Goal: Information Seeking & Learning: Learn about a topic

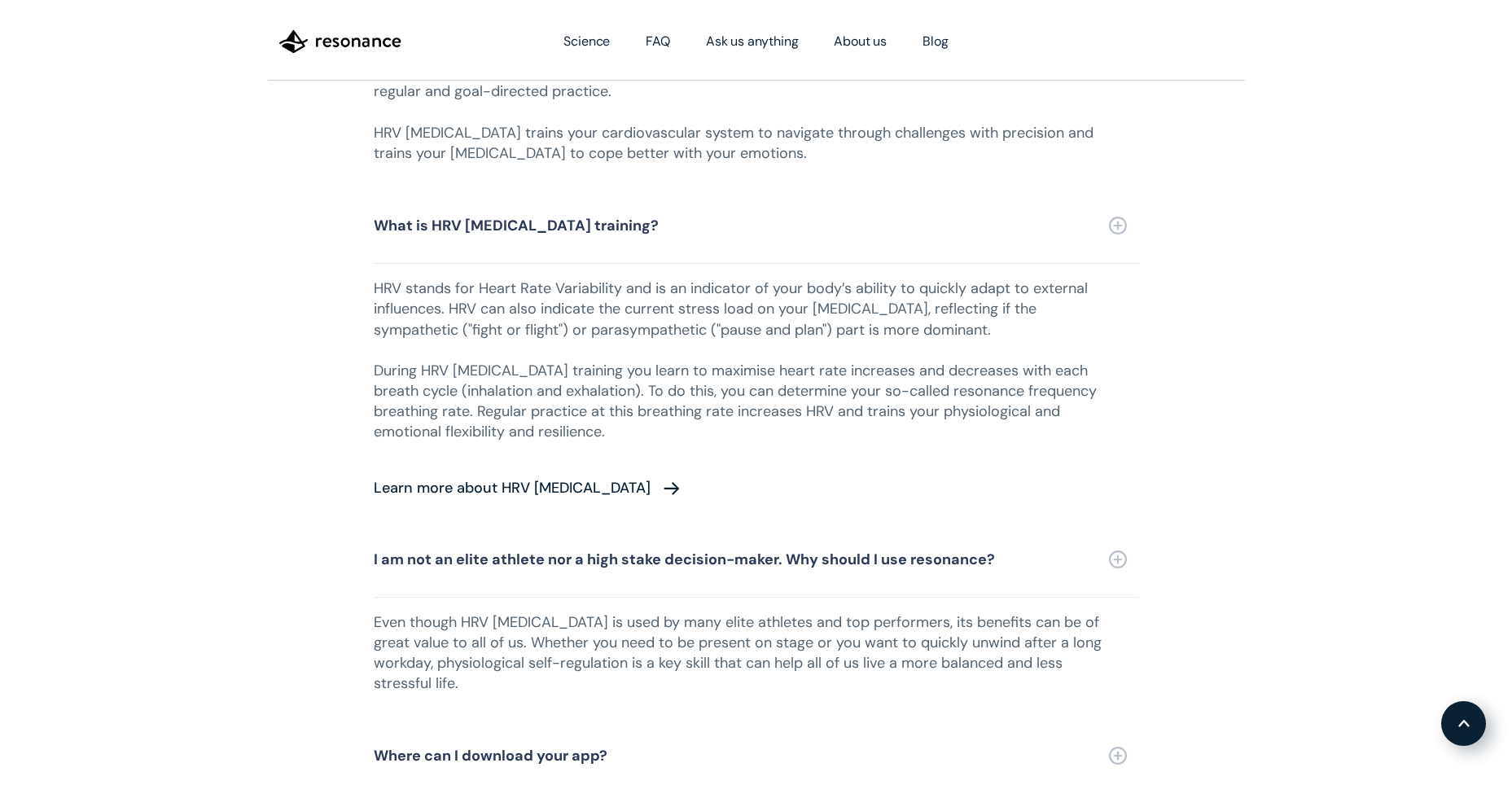
scroll to position [4595, 0]
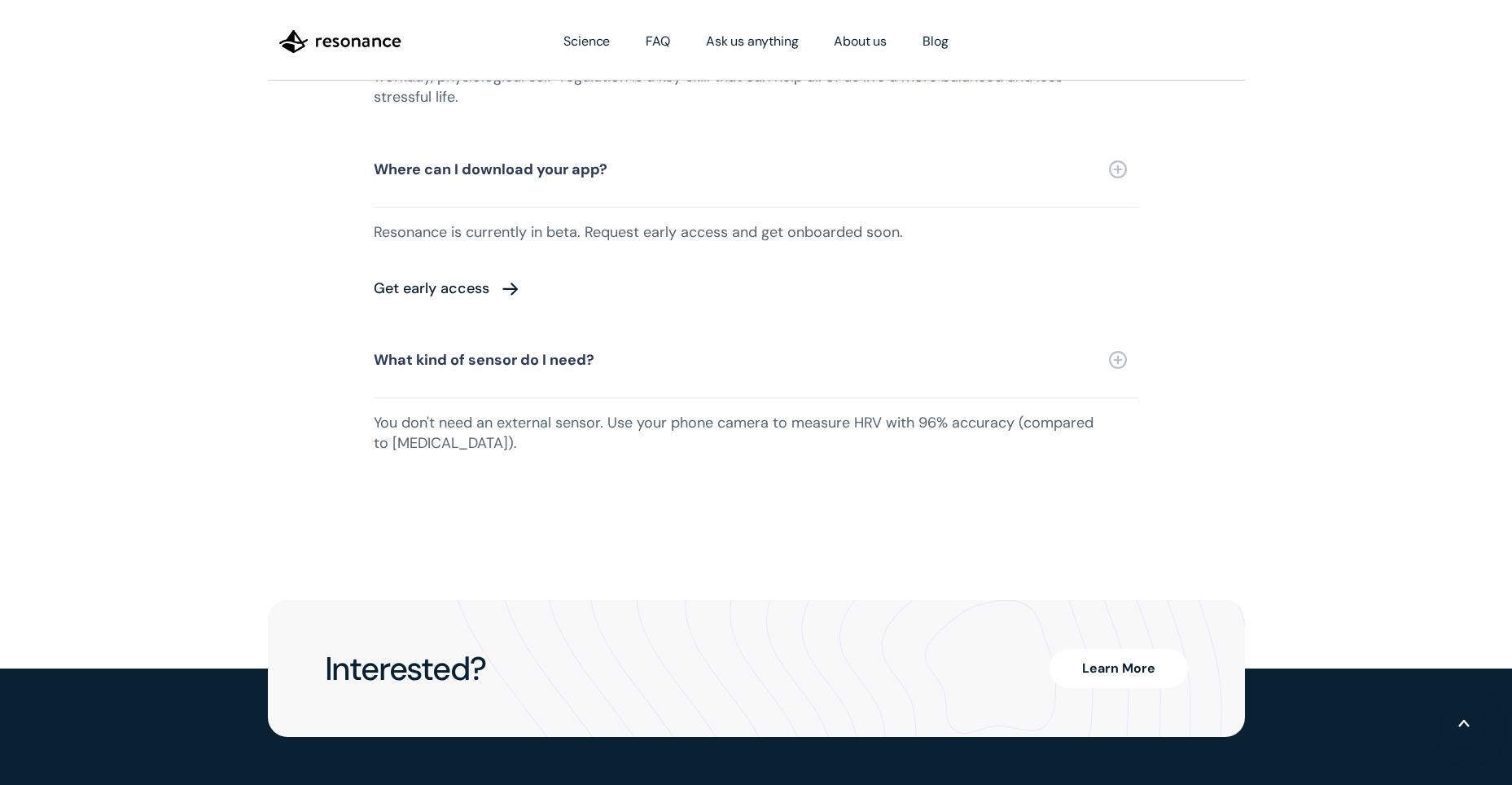
click at [1076, 649] on link "Learn More" at bounding box center [1119, 669] width 139 height 39
click at [641, 33] on link "FAQ" at bounding box center [658, 41] width 60 height 46
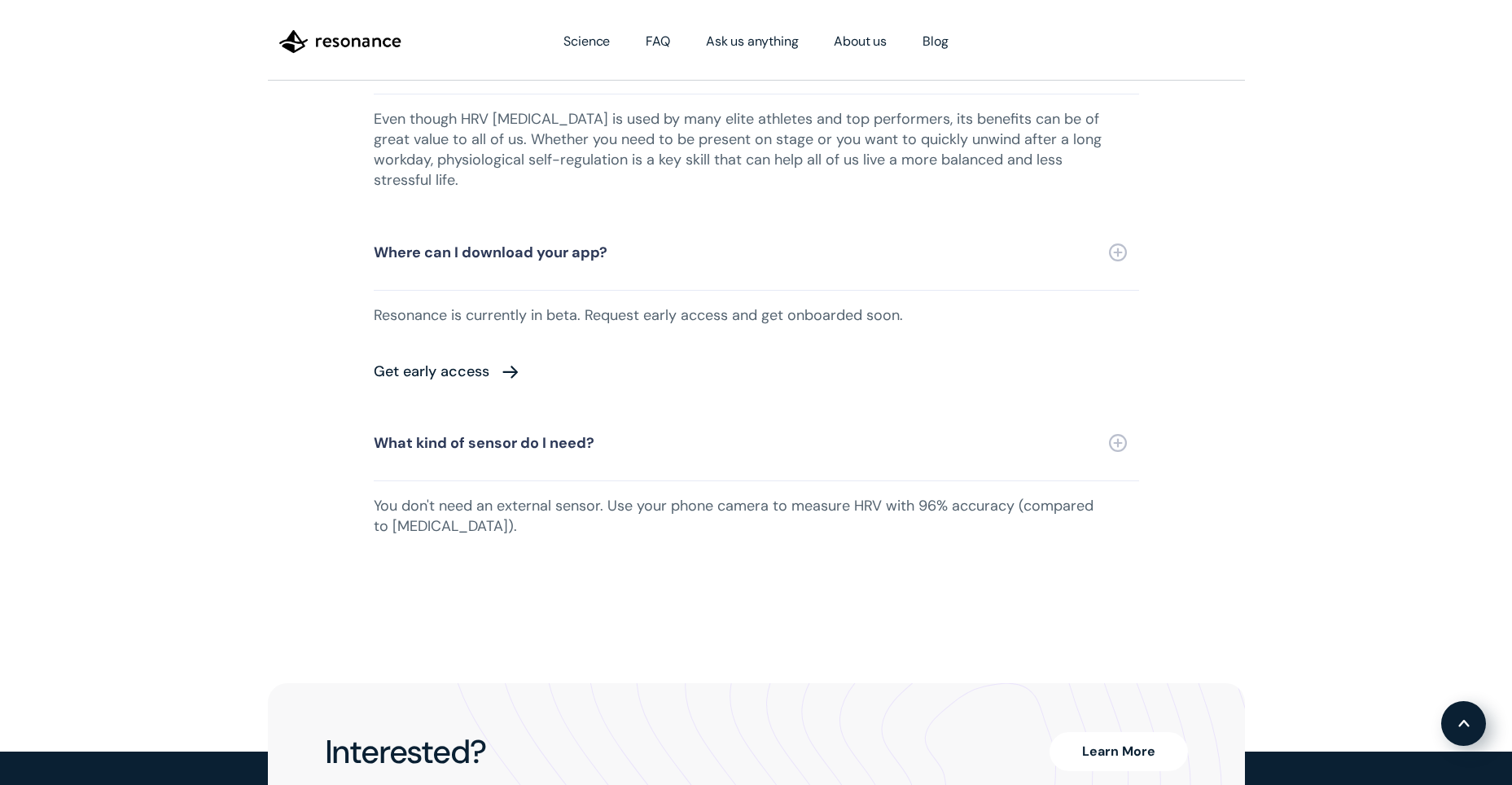
scroll to position [4684, 0]
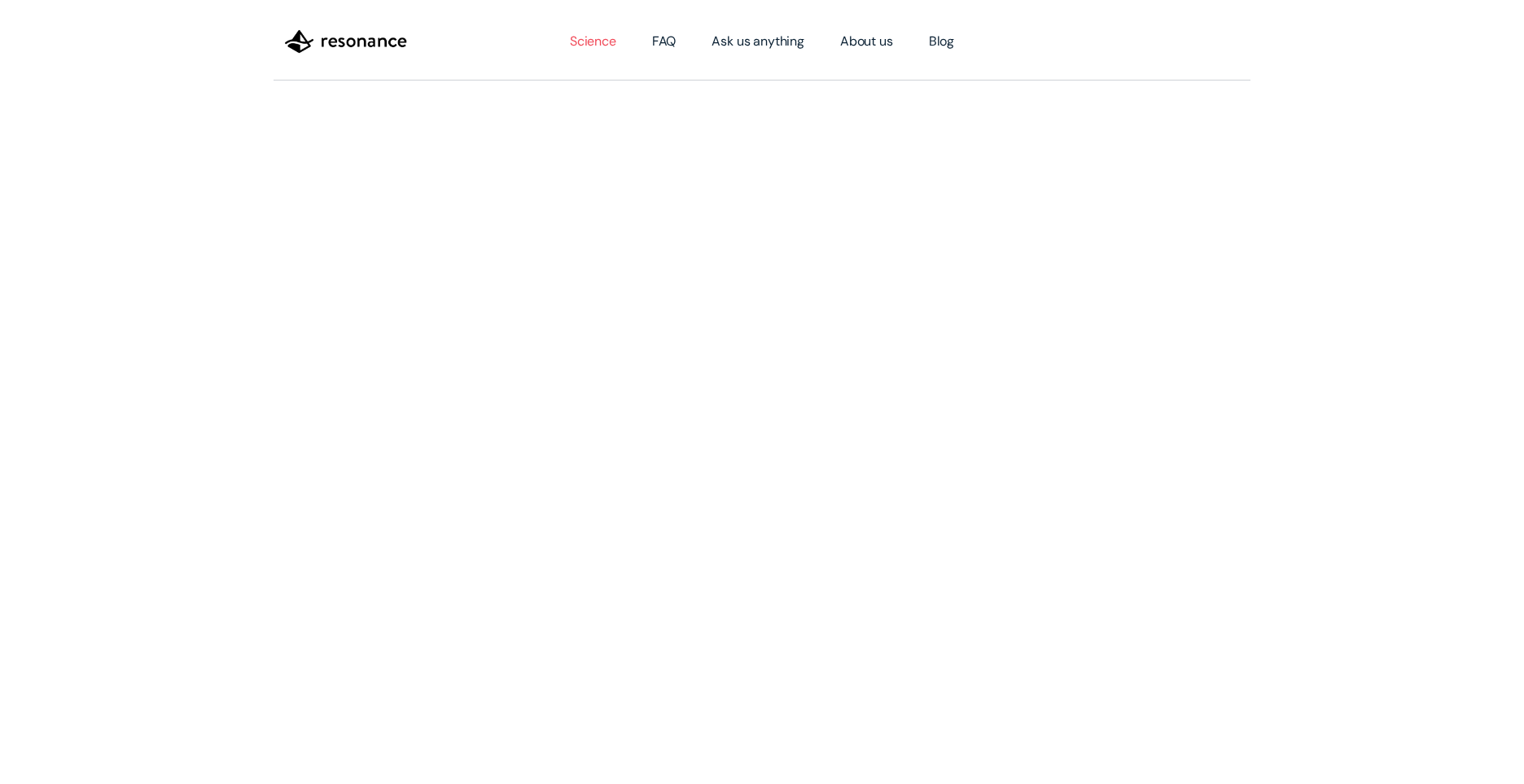
click at [611, 44] on link "Science" at bounding box center [593, 41] width 82 height 45
click at [869, 49] on link "About us" at bounding box center [867, 41] width 89 height 45
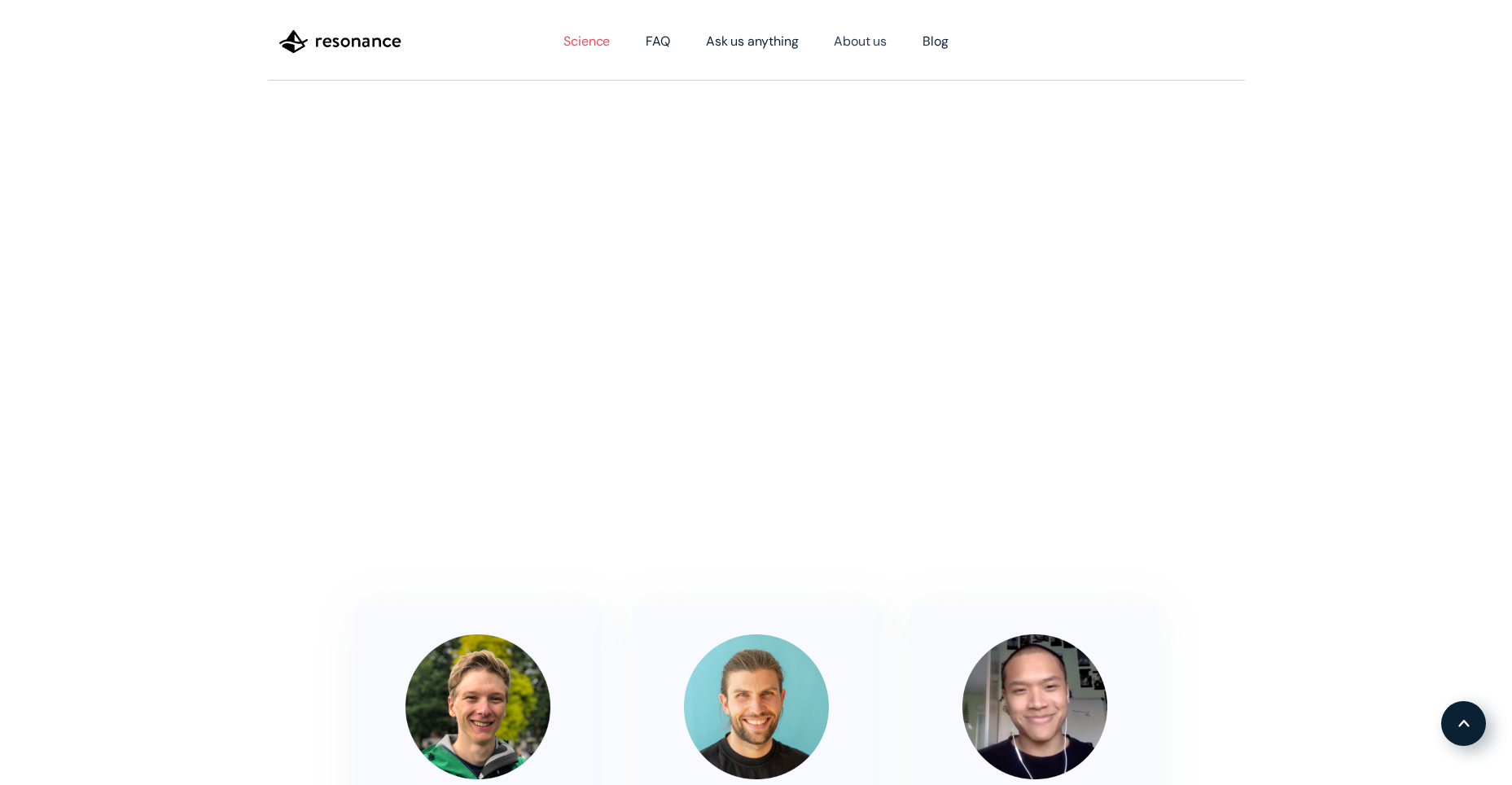
click at [587, 36] on link "Science" at bounding box center [586, 41] width 82 height 46
